Goal: Information Seeking & Learning: Learn about a topic

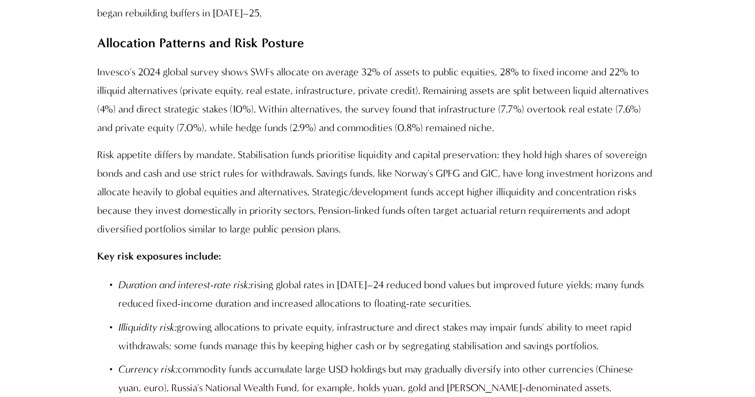
scroll to position [4121, 0]
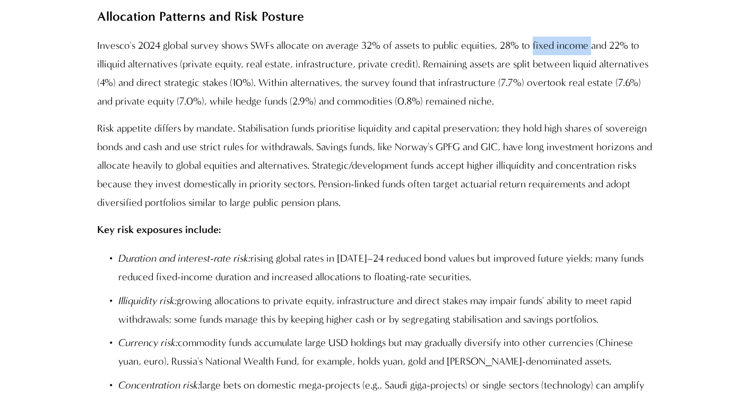
drag, startPoint x: 591, startPoint y: 12, endPoint x: 532, endPoint y: 15, distance: 59.0
click at [532, 37] on p "Invesco's 2024 global survey shows SWFs allocate on average 32% of assets to pu…" at bounding box center [377, 74] width 561 height 74
copy p "fixed income"
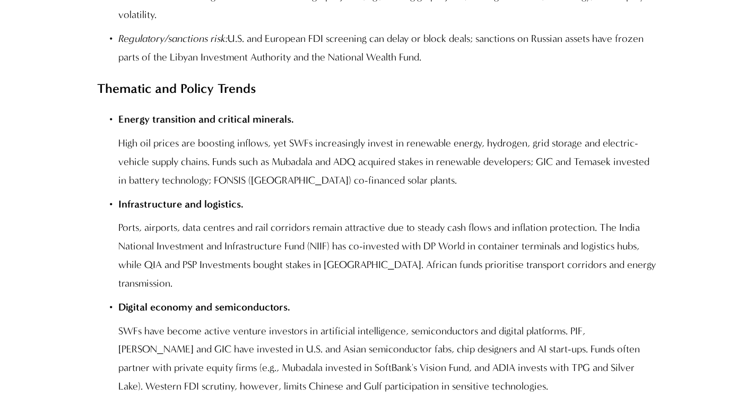
scroll to position [4556, 0]
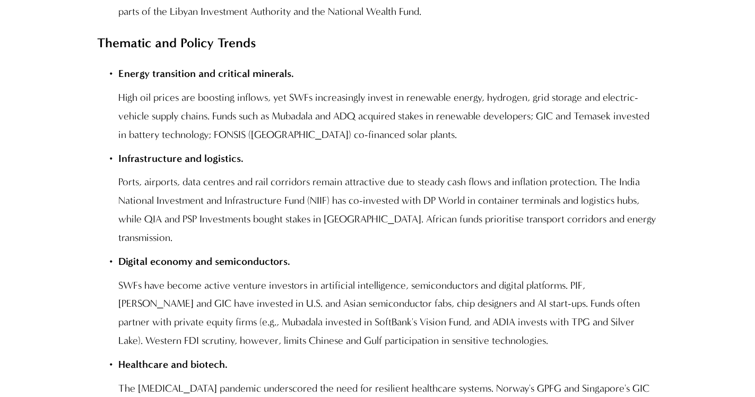
click at [302, 89] on p "High oil prices are boosting inflows, yet SWFs increasingly invest in renewable…" at bounding box center [388, 117] width 540 height 56
click at [348, 31] on p "Thematic and Policy Trends" at bounding box center [377, 42] width 561 height 23
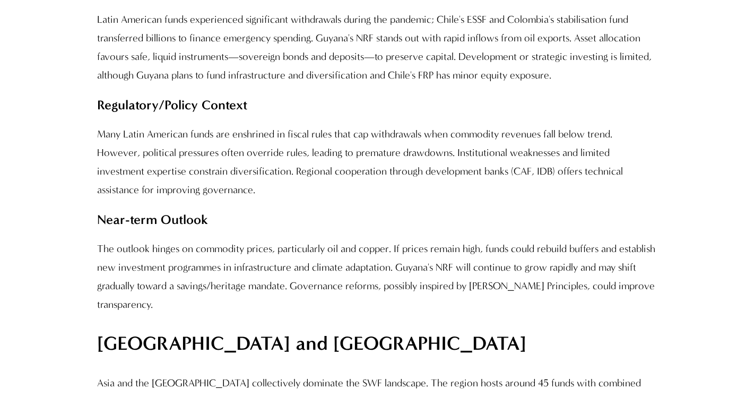
scroll to position [8268, 0]
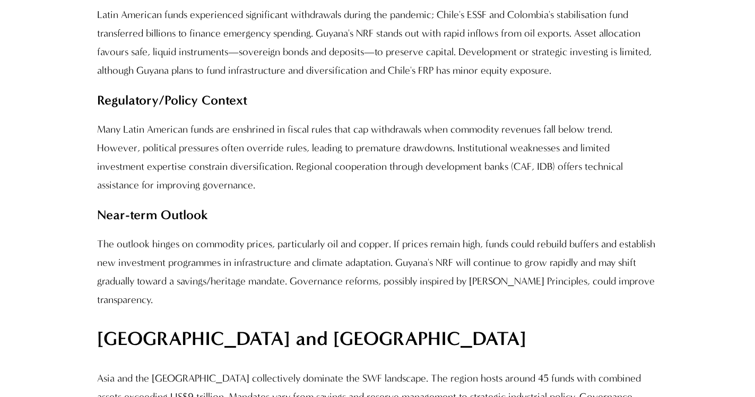
click at [263, 120] on p "Many Latin American funds are enshrined in fiscal rules that cap withdrawals wh…" at bounding box center [377, 157] width 561 height 74
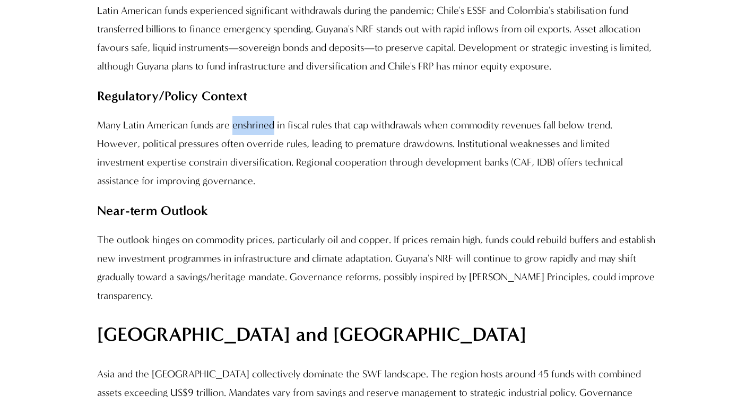
scroll to position [8274, 0]
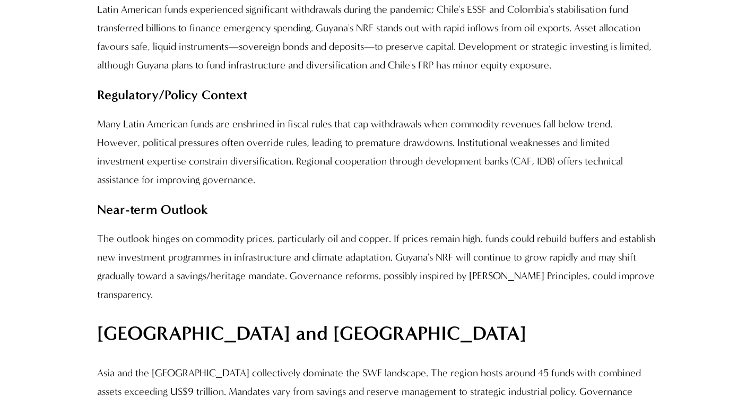
click at [313, 115] on p "Many Latin American funds are enshrined in fiscal rules that cap withdrawals wh…" at bounding box center [377, 152] width 561 height 74
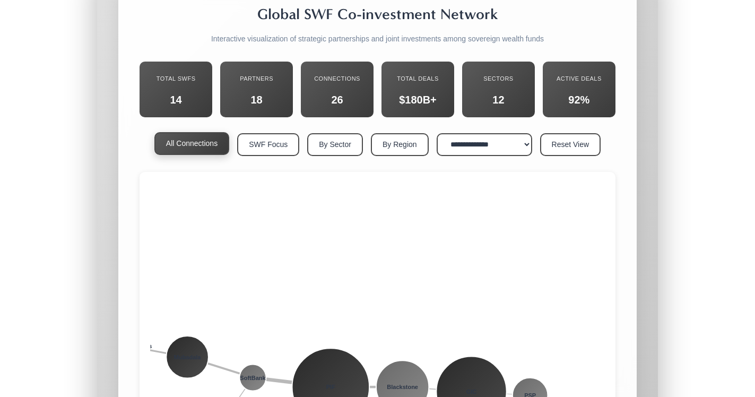
scroll to position [17538, 0]
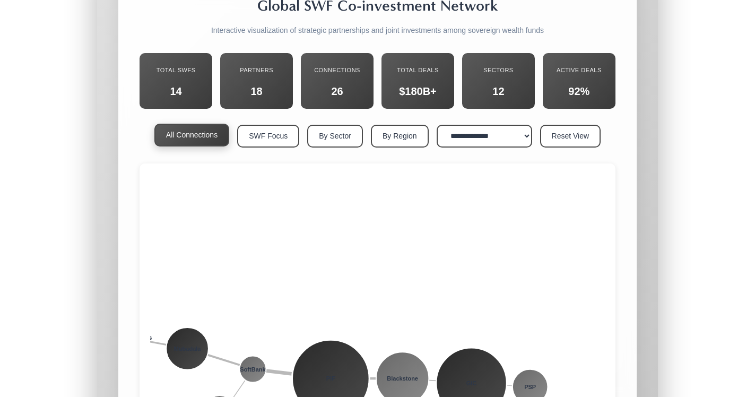
click at [340, 340] on circle at bounding box center [330, 378] width 77 height 77
click at [338, 340] on circle at bounding box center [330, 378] width 77 height 77
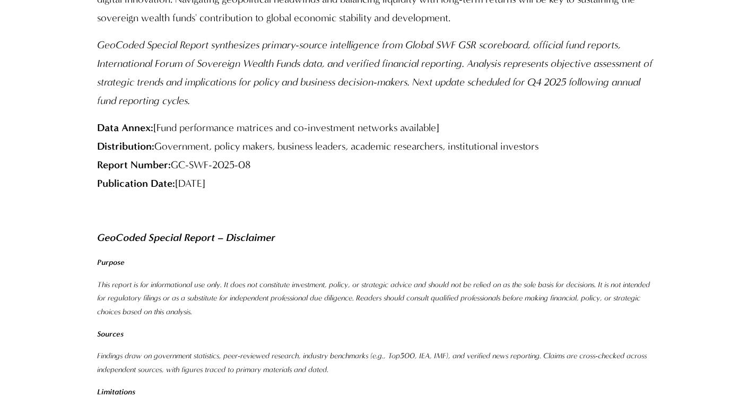
scroll to position [19764, 0]
